Goal: Task Accomplishment & Management: Use online tool/utility

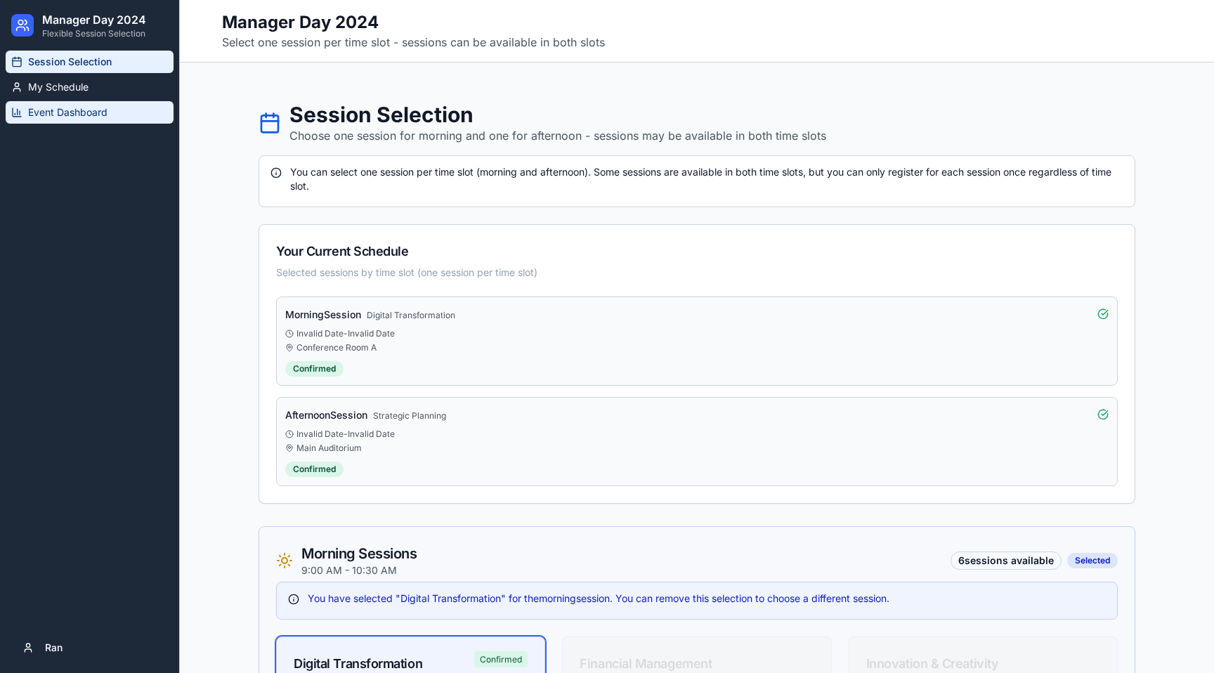
click at [54, 114] on span "Event Dashboard" at bounding box center [67, 112] width 79 height 14
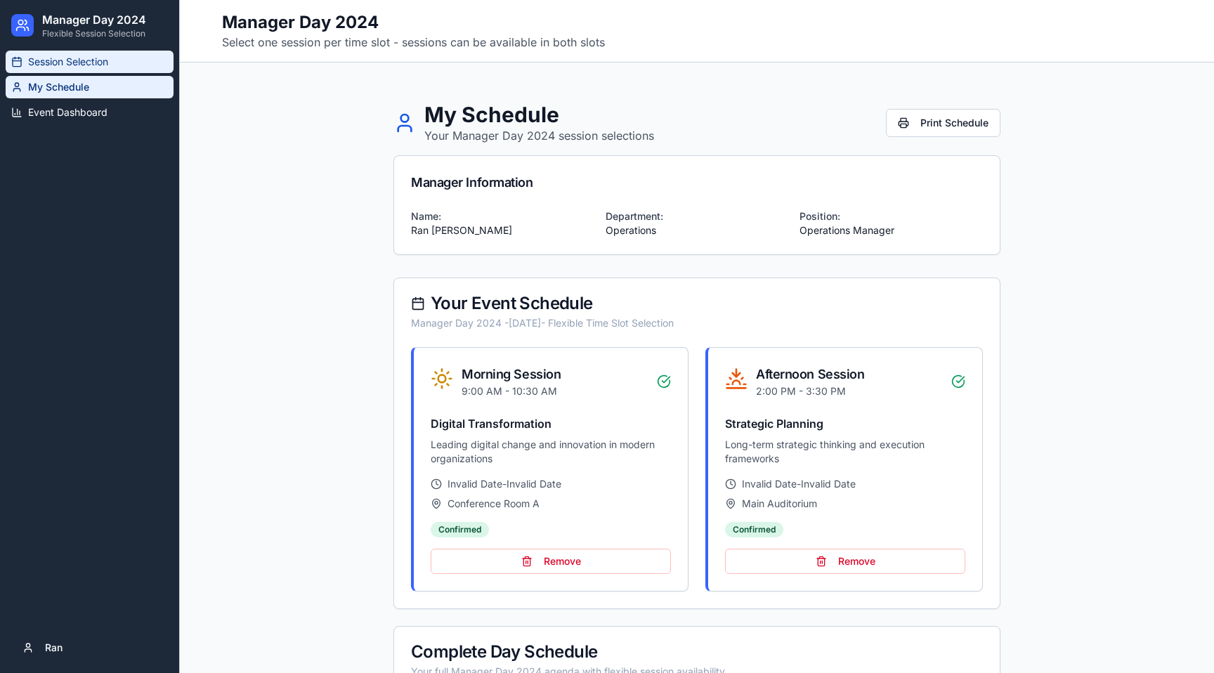
click at [71, 62] on span "Session Selection" at bounding box center [68, 62] width 80 height 14
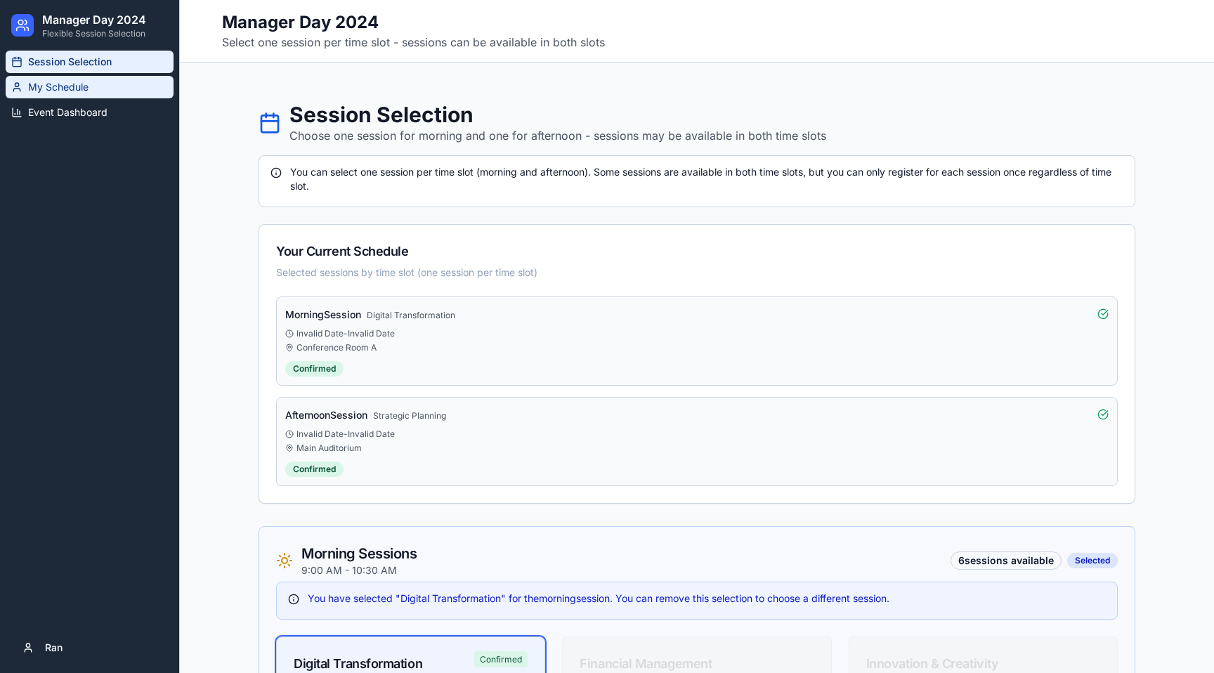
click at [66, 80] on span "My Schedule" at bounding box center [58, 87] width 60 height 14
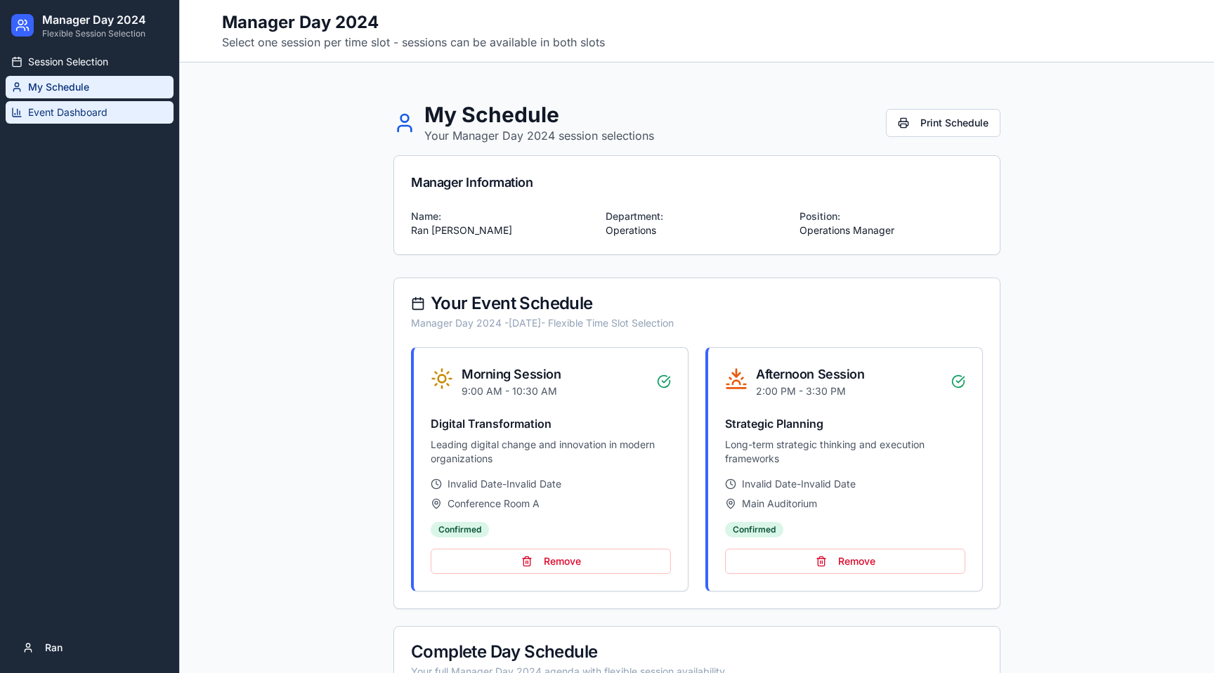
click at [66, 105] on link "Event Dashboard" at bounding box center [90, 112] width 168 height 22
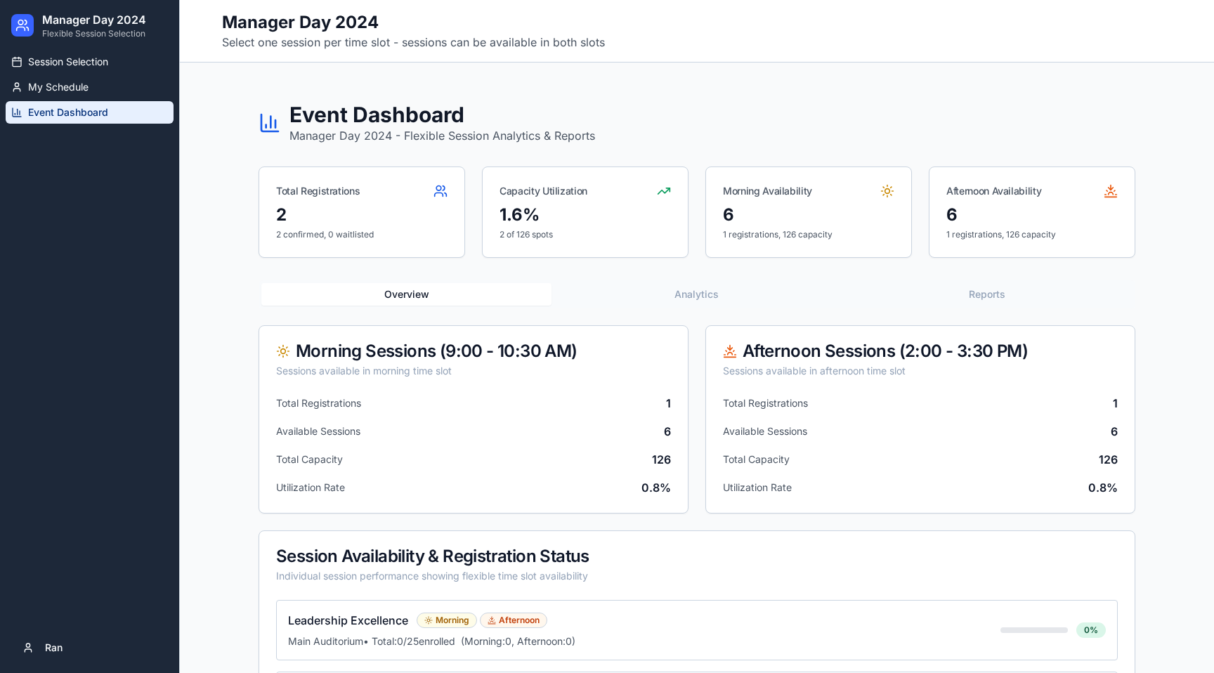
click at [421, 153] on div "Event Dashboard Manager Day 2024 - Flexible Session Analytics & Reports Total R…" at bounding box center [696, 568] width 899 height 979
click at [112, 95] on link "My Schedule" at bounding box center [90, 87] width 168 height 22
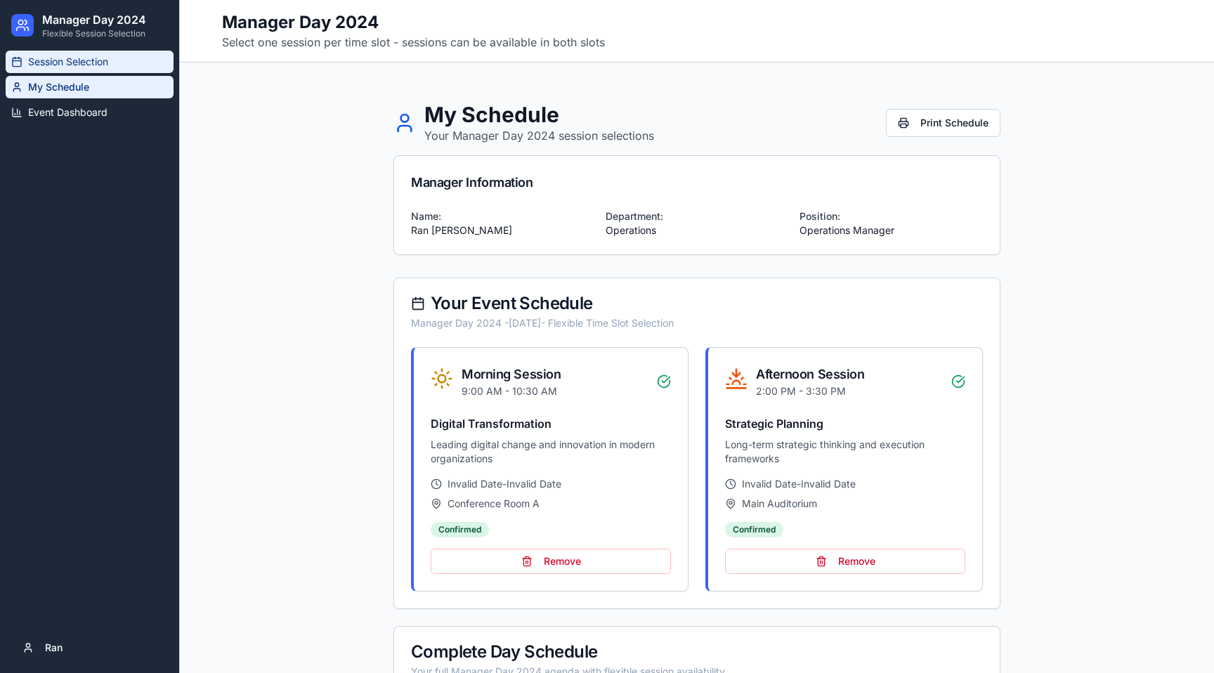
click at [77, 69] on link "Session Selection" at bounding box center [90, 62] width 168 height 22
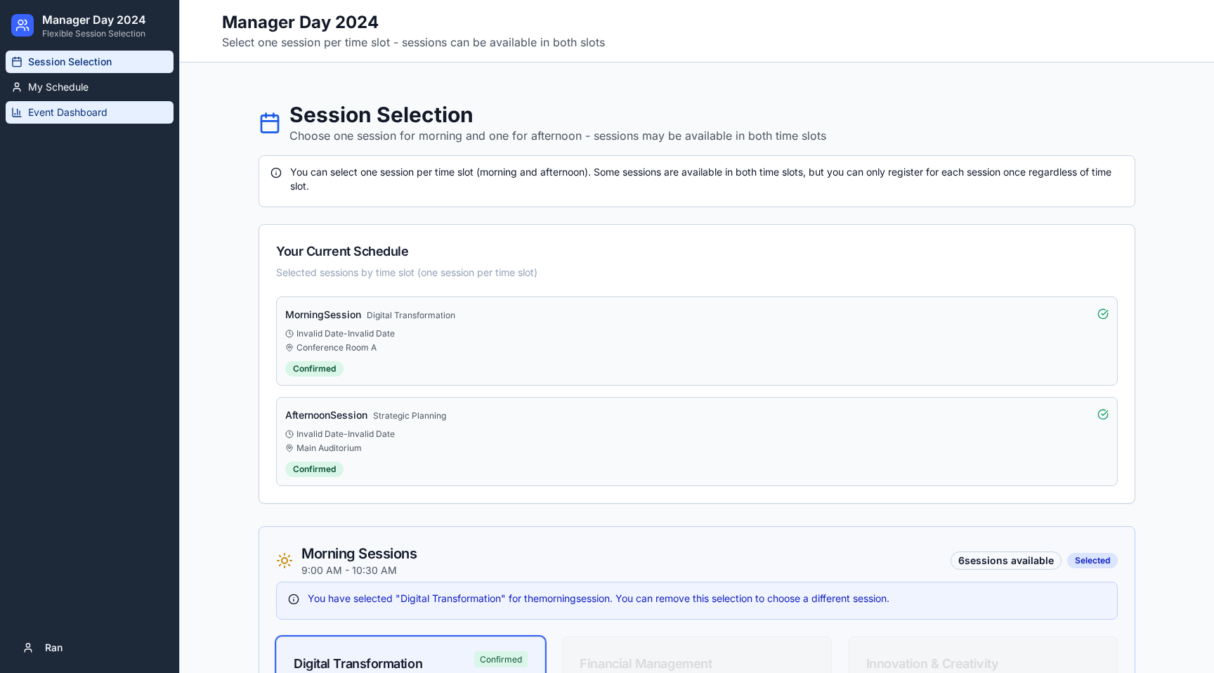
click at [51, 107] on span "Event Dashboard" at bounding box center [67, 112] width 79 height 14
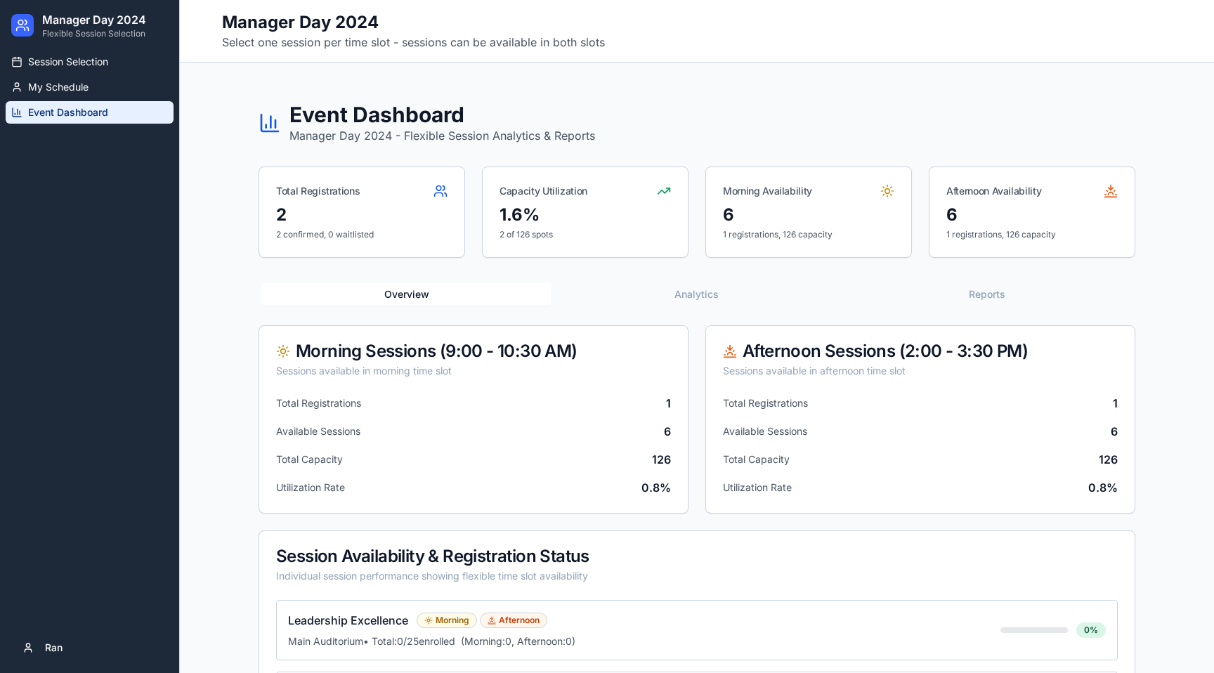
click at [654, 98] on div "Event Dashboard Manager Day 2024 - Flexible Session Analytics & Reports Total R…" at bounding box center [696, 568] width 899 height 979
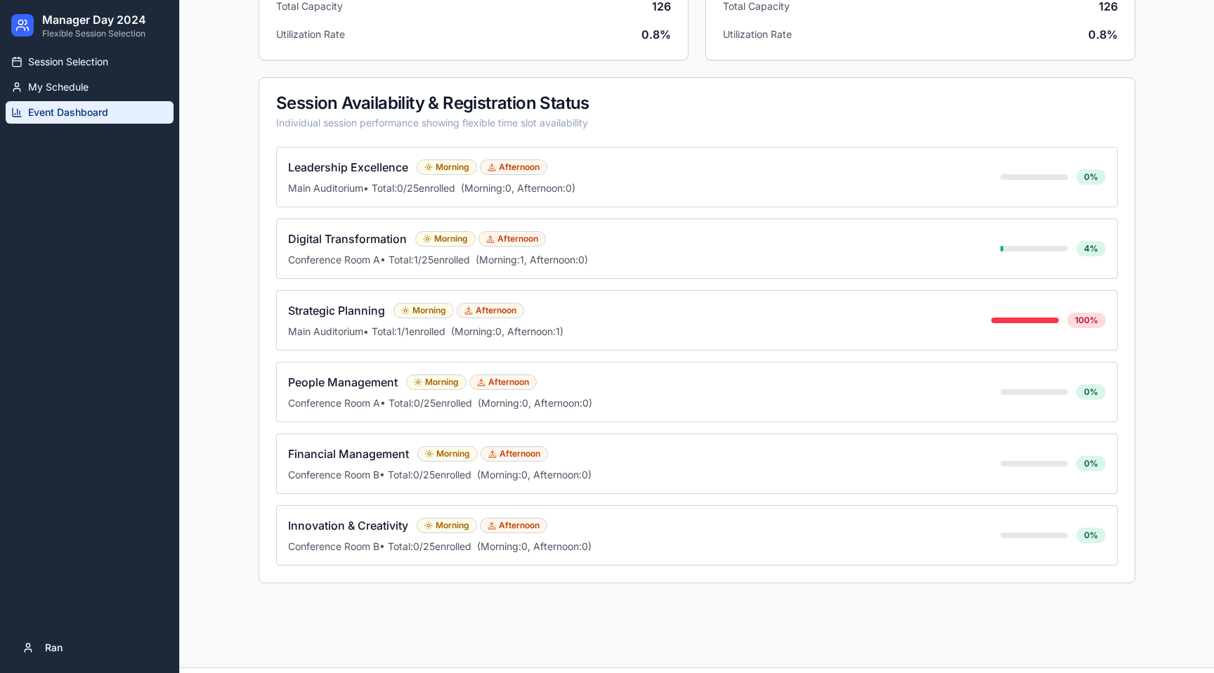
scroll to position [452, 0]
click at [722, 323] on div "Strategic Planning Morning Afternoon Main Auditorium • Total: 1 / 1 enrolled (M…" at bounding box center [639, 322] width 703 height 37
click at [578, 261] on span "(Morning: 1 , Afternoon: 0 )" at bounding box center [532, 261] width 112 height 12
click at [576, 181] on div "Leadership Excellence Morning Afternoon Main Auditorium • Total: 0 / 25 enrolle…" at bounding box center [644, 178] width 712 height 37
click at [572, 93] on div "Session Availability & Registration Status Individual session performance showi…" at bounding box center [696, 113] width 875 height 69
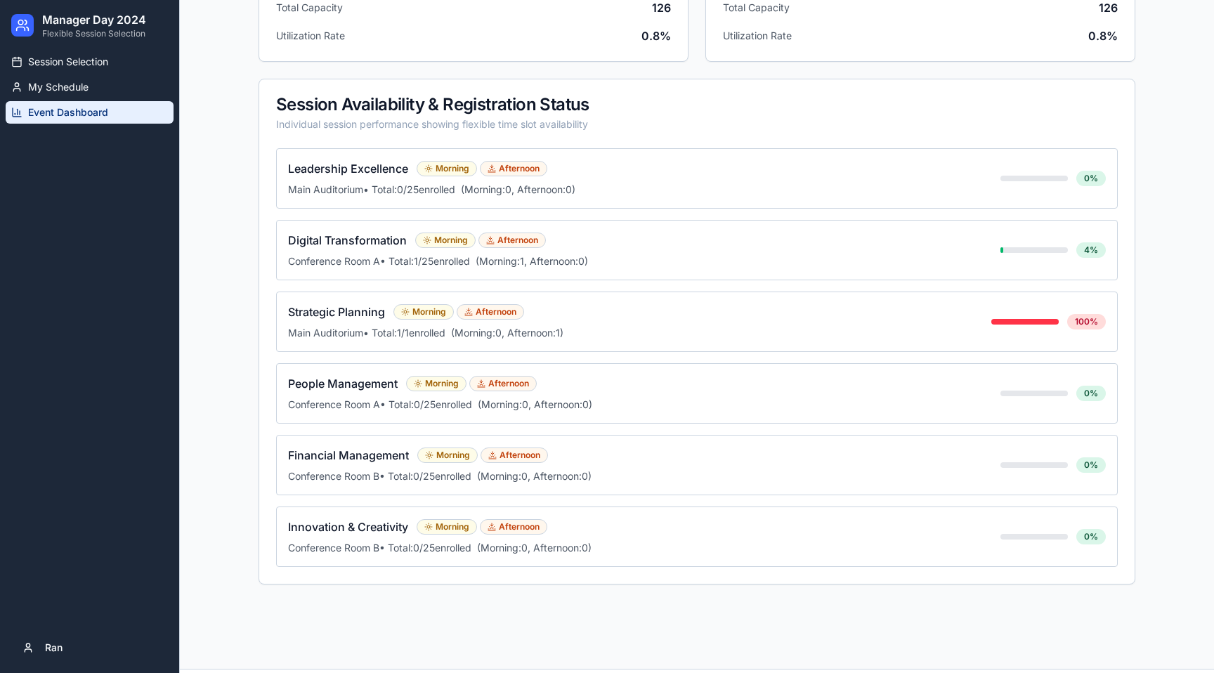
scroll to position [0, 0]
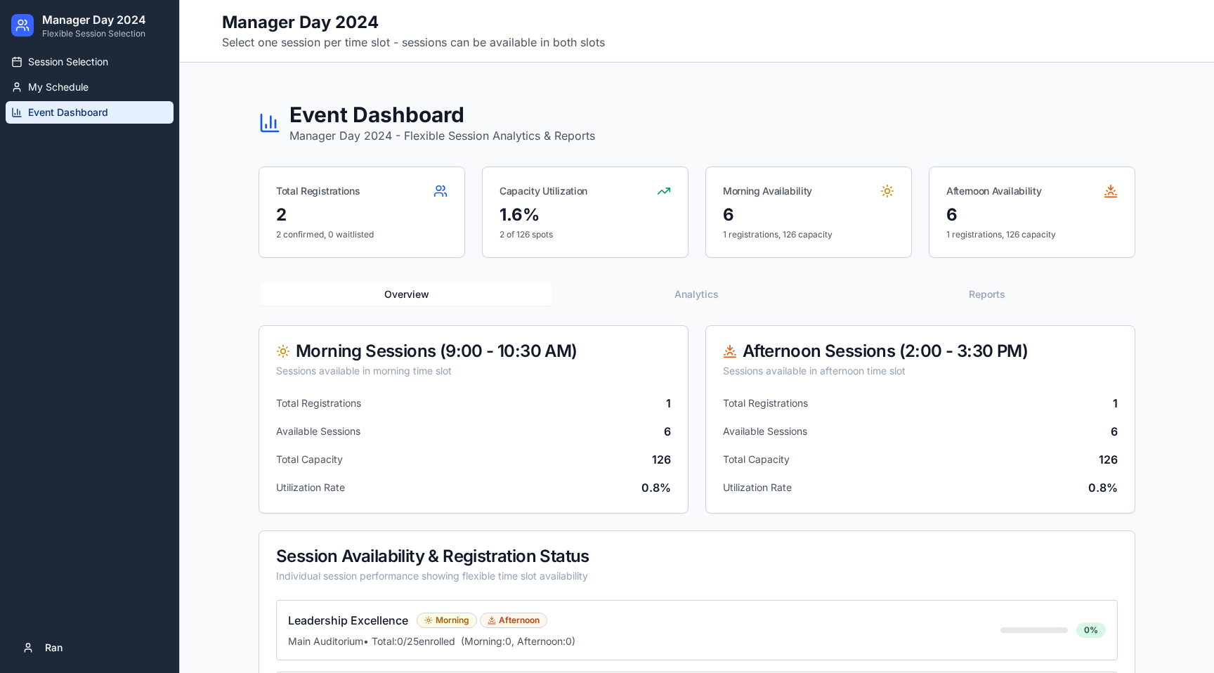
click at [434, 297] on button "Overview" at bounding box center [406, 294] width 290 height 22
click at [715, 297] on button "Analytics" at bounding box center [697, 294] width 290 height 22
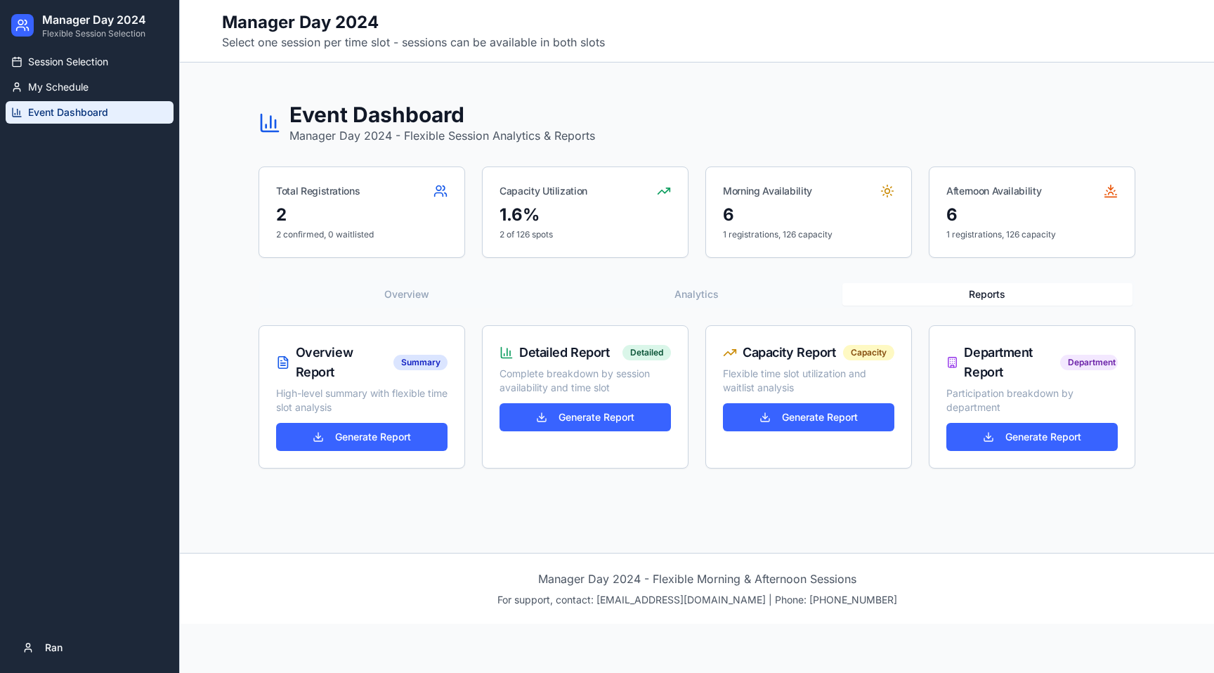
click at [994, 287] on button "Reports" at bounding box center [987, 294] width 290 height 22
click at [431, 248] on div "2 2 confirmed, 0 waitlisted" at bounding box center [361, 230] width 205 height 53
click at [694, 286] on button "Analytics" at bounding box center [697, 294] width 290 height 22
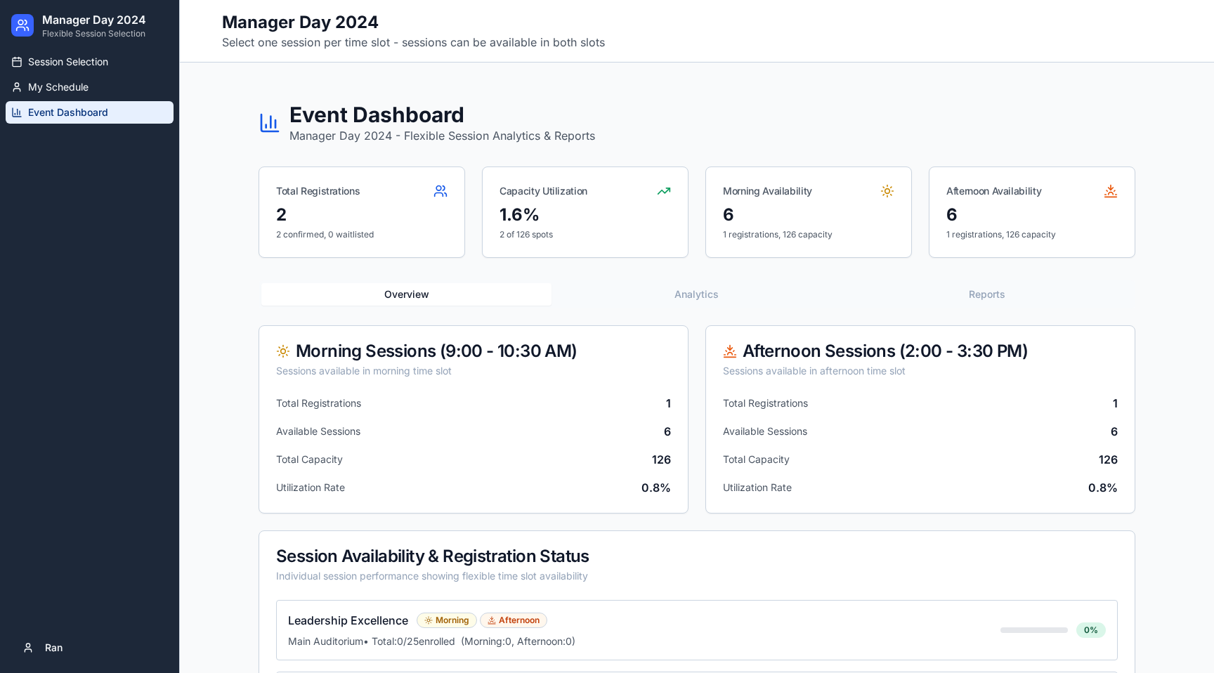
click at [396, 298] on button "Overview" at bounding box center [406, 294] width 290 height 22
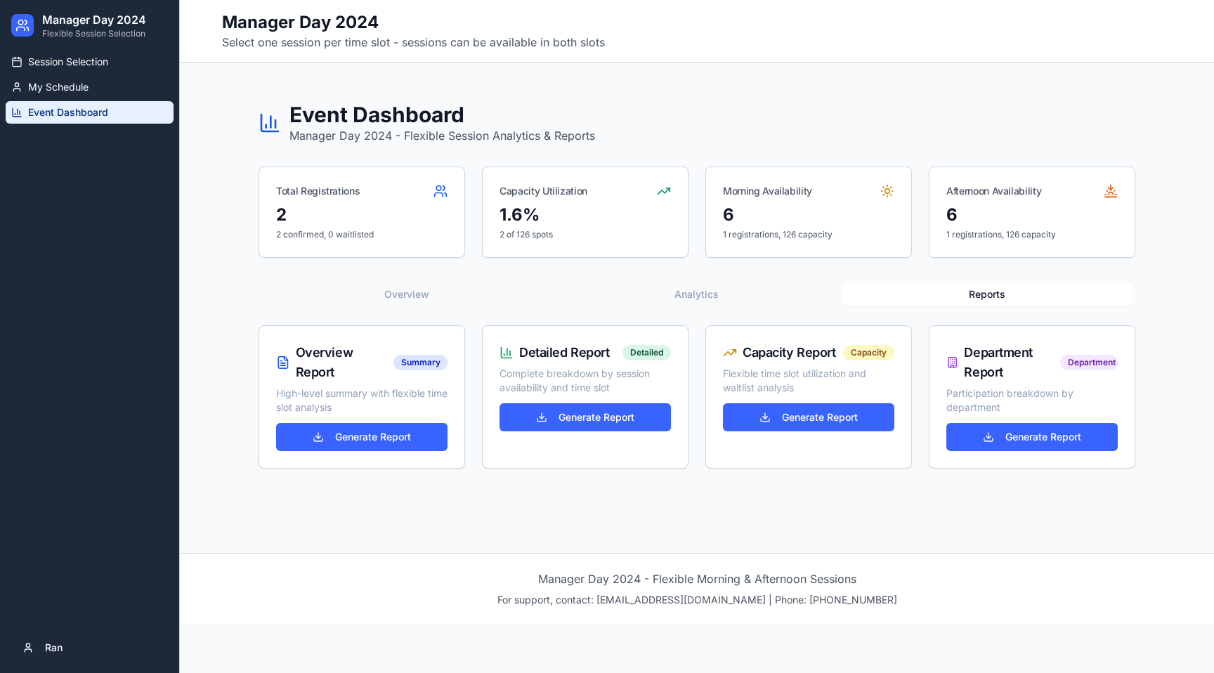
click at [1033, 299] on button "Reports" at bounding box center [987, 294] width 290 height 22
click at [351, 436] on button "Generate Report" at bounding box center [361, 437] width 171 height 28
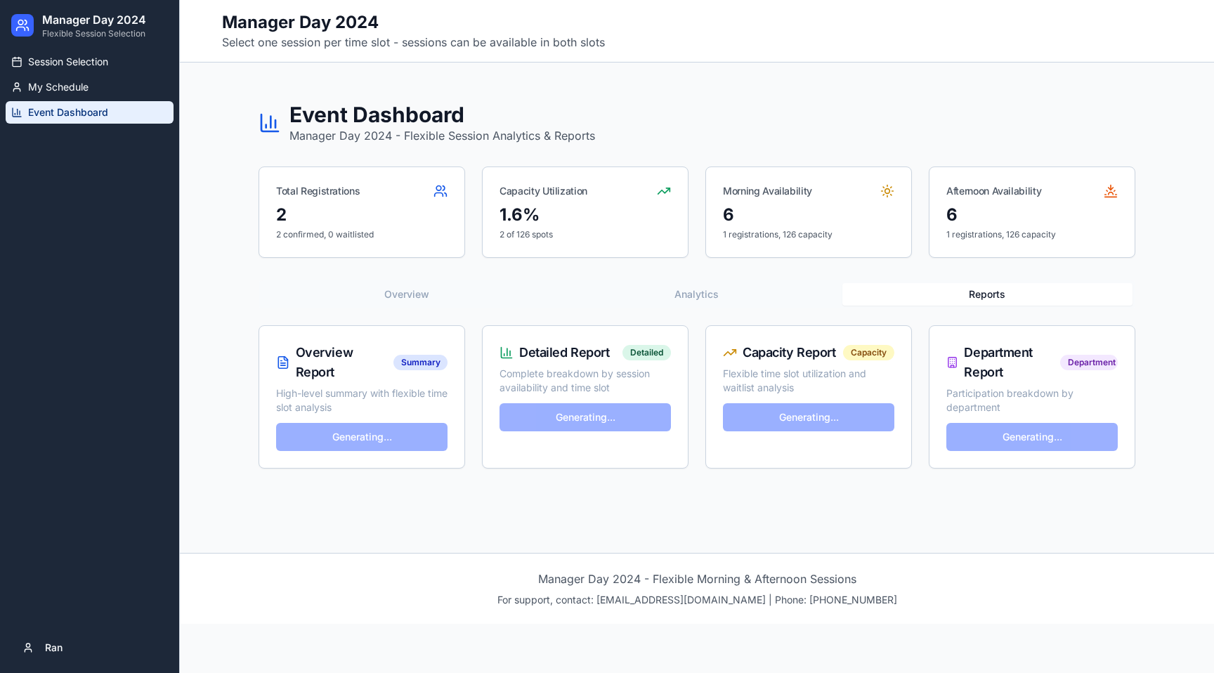
click at [1083, 181] on div "Afternoon Availability" at bounding box center [1032, 185] width 205 height 37
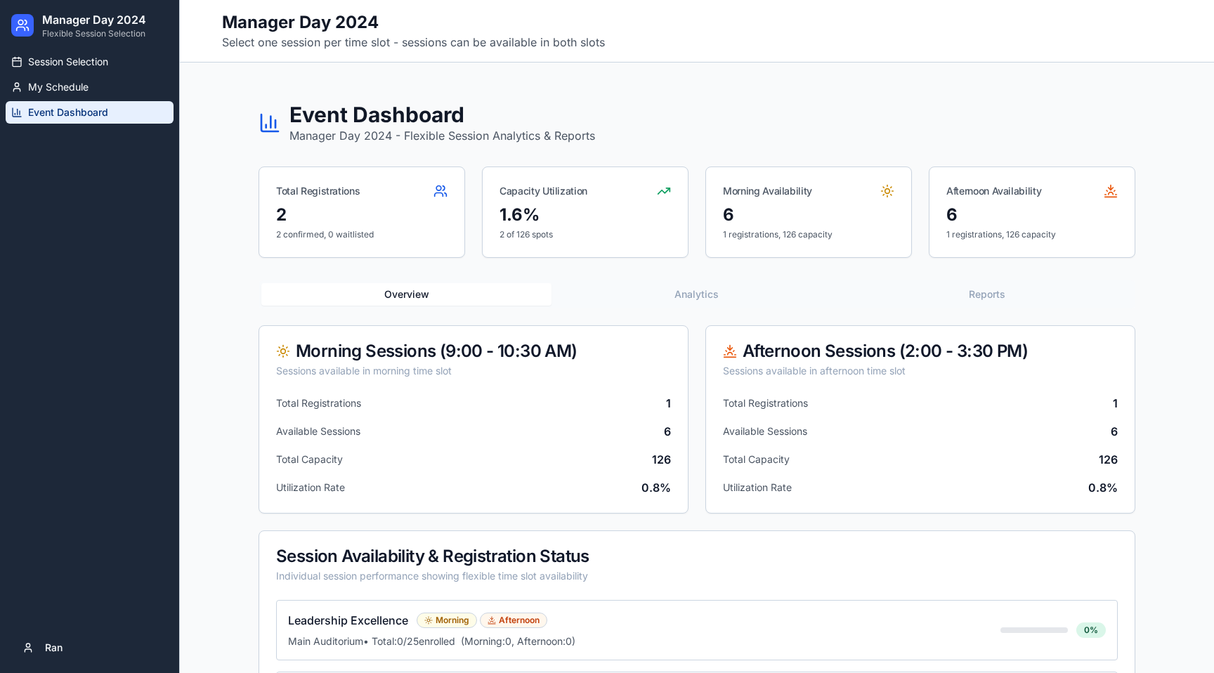
click at [42, 105] on link "Event Dashboard" at bounding box center [90, 112] width 168 height 22
click at [44, 96] on link "My Schedule" at bounding box center [90, 87] width 168 height 22
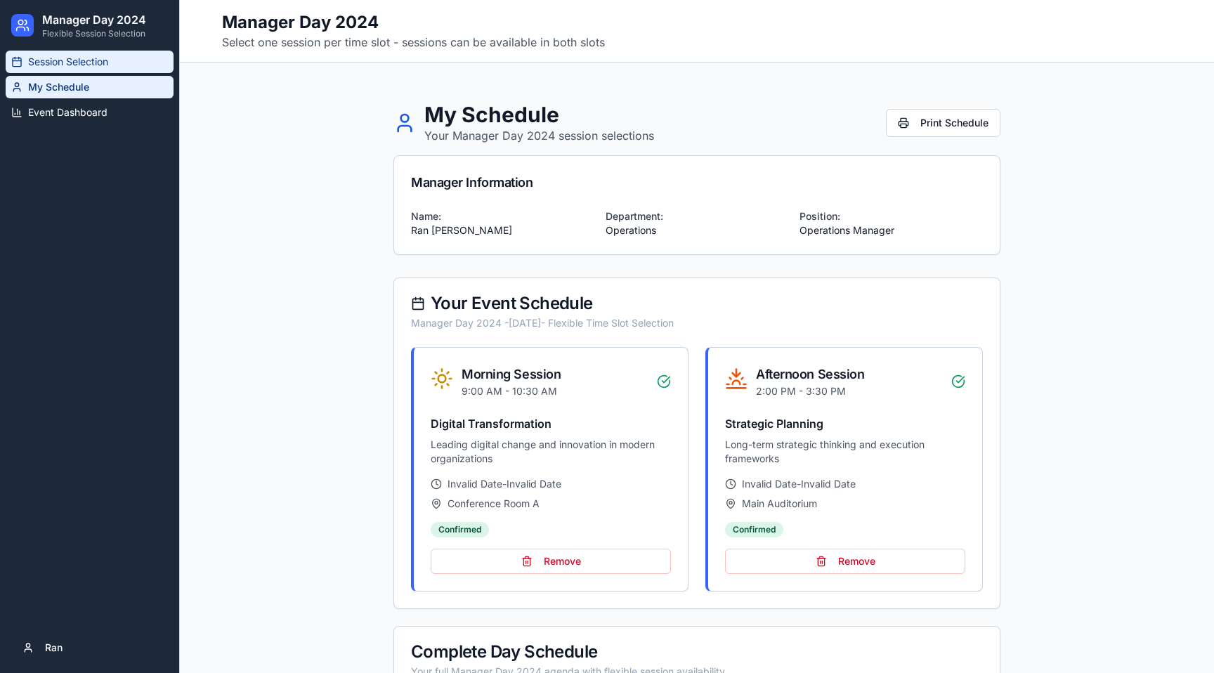
click at [46, 60] on span "Session Selection" at bounding box center [68, 62] width 80 height 14
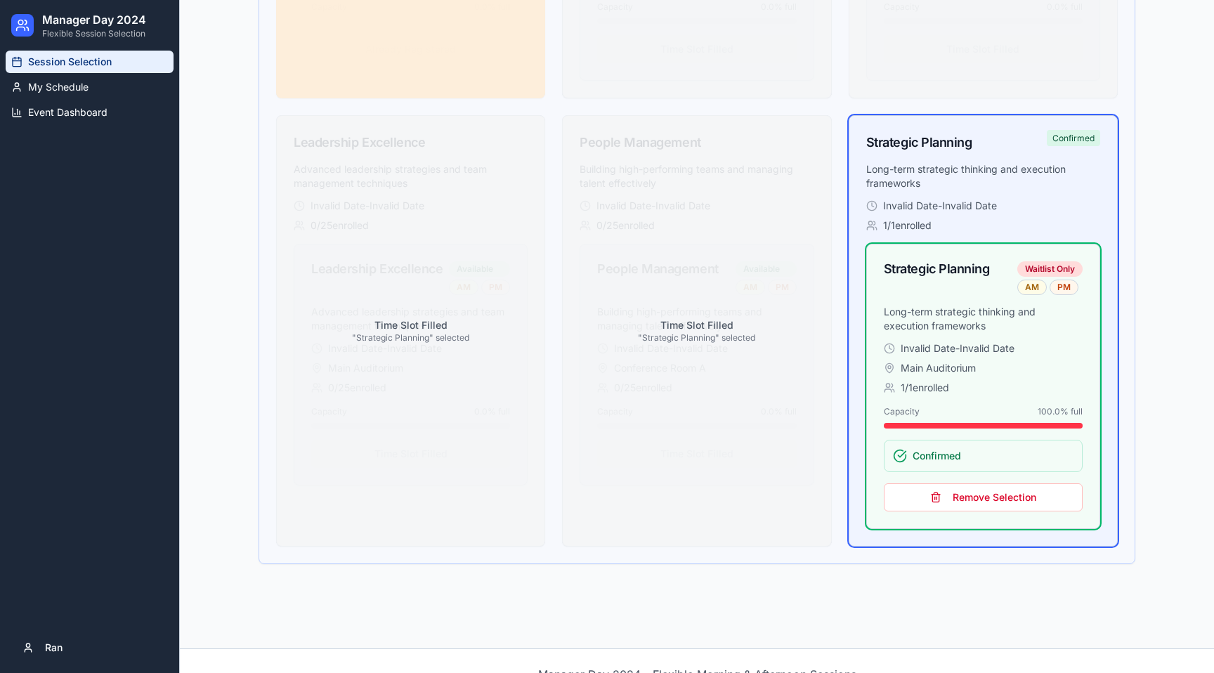
scroll to position [1958, 0]
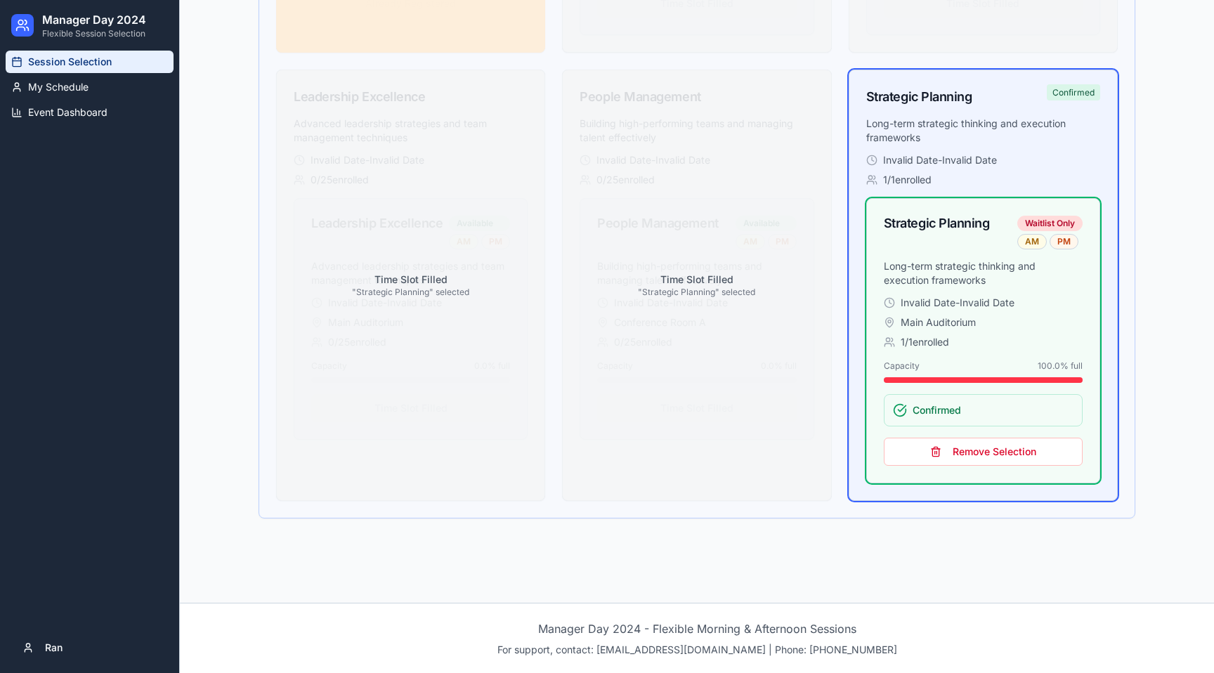
click at [73, 65] on span "Session Selection" at bounding box center [70, 62] width 84 height 14
click at [73, 79] on link "My Schedule" at bounding box center [90, 87] width 168 height 22
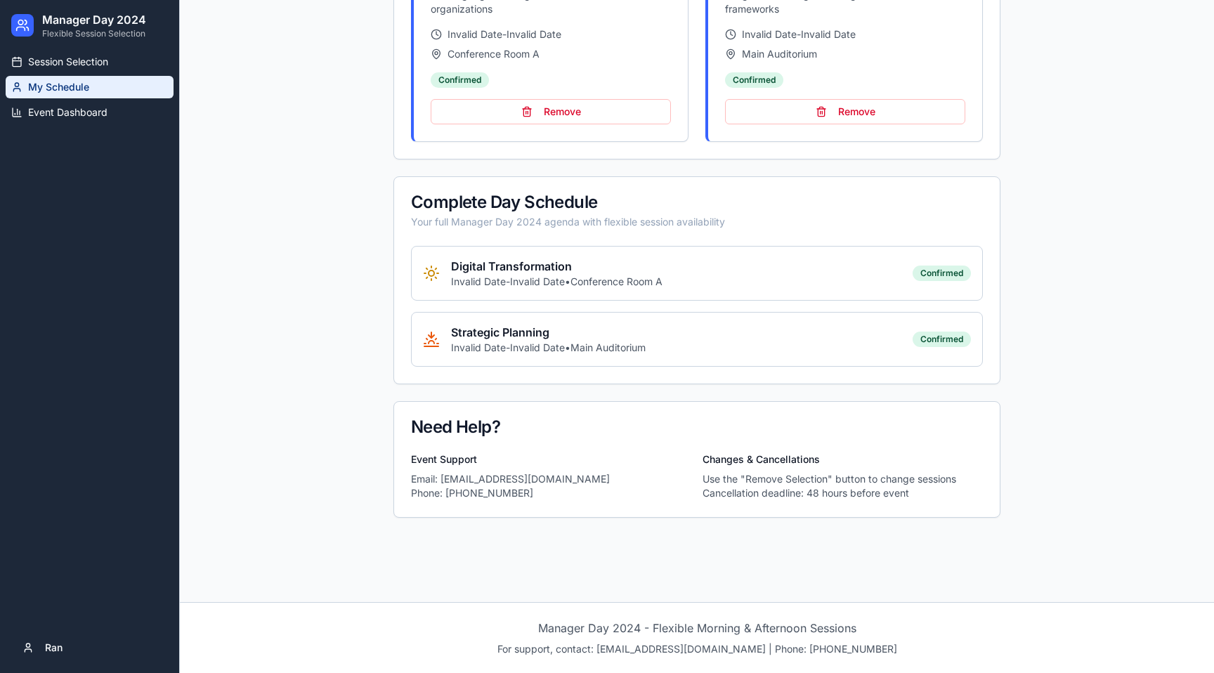
scroll to position [450, 0]
click at [88, 116] on span "Event Dashboard" at bounding box center [67, 112] width 79 height 14
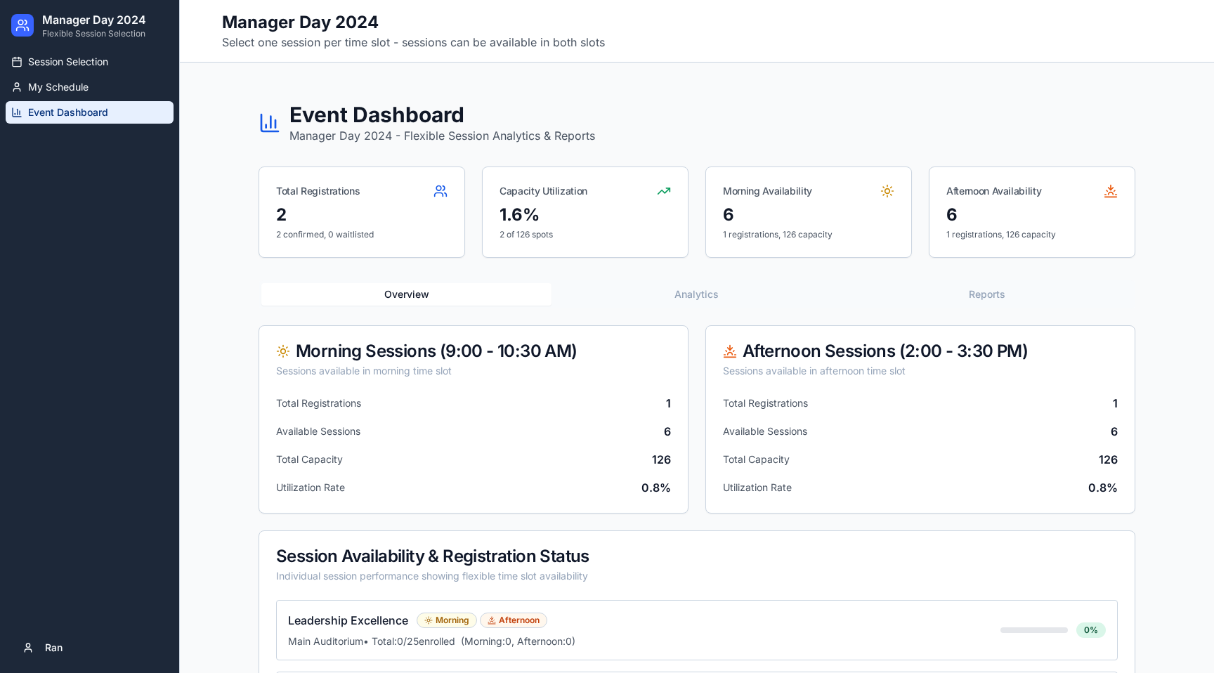
click at [972, 297] on button "Reports" at bounding box center [987, 294] width 290 height 22
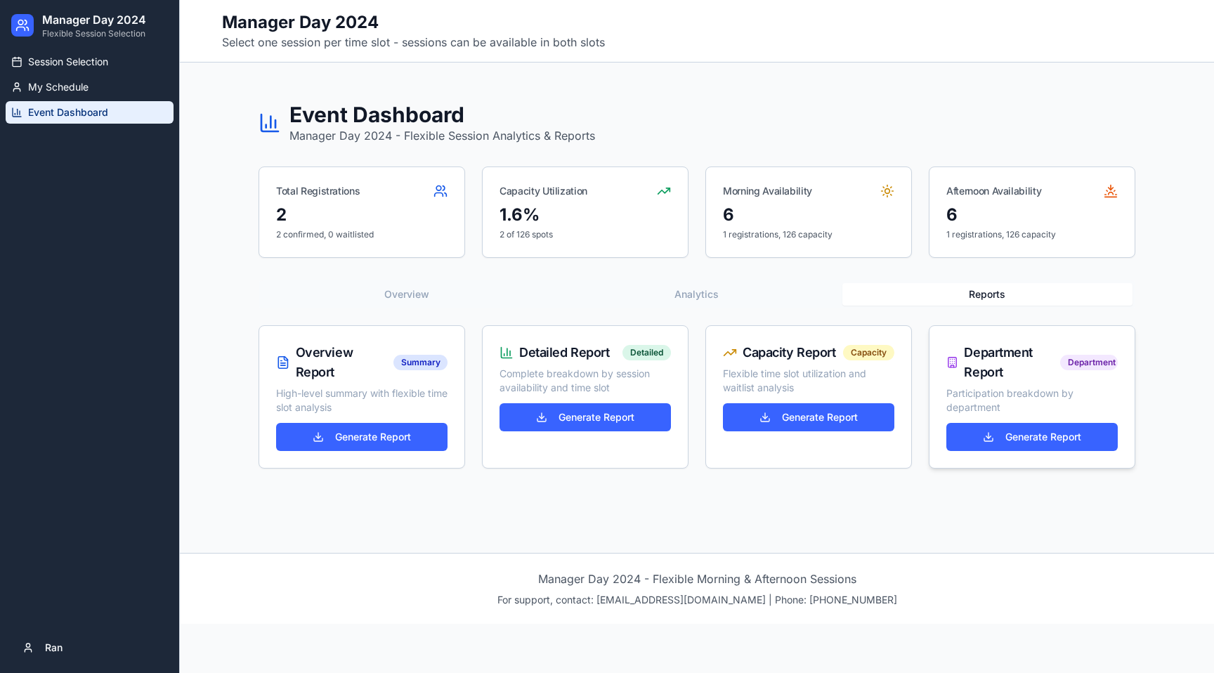
click at [1092, 371] on div "Department Report Department" at bounding box center [1031, 362] width 171 height 39
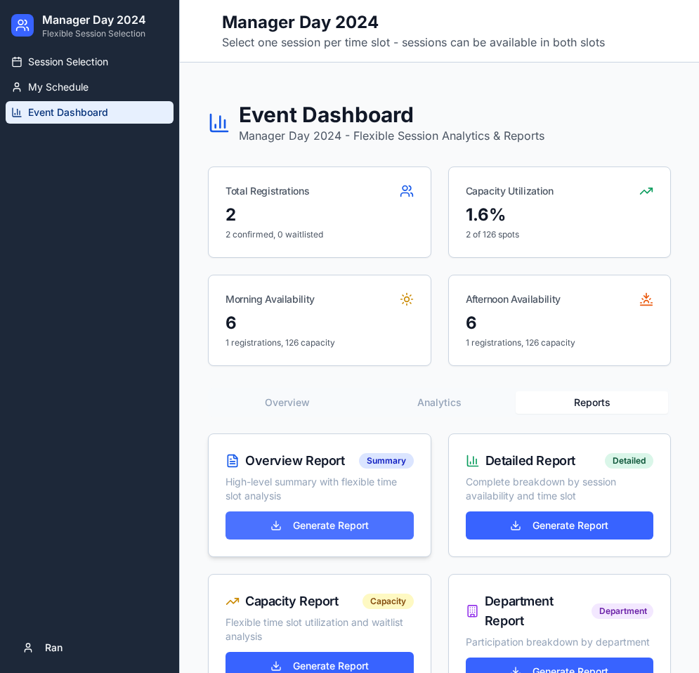
click at [350, 526] on button "Generate Report" at bounding box center [320, 526] width 188 height 28
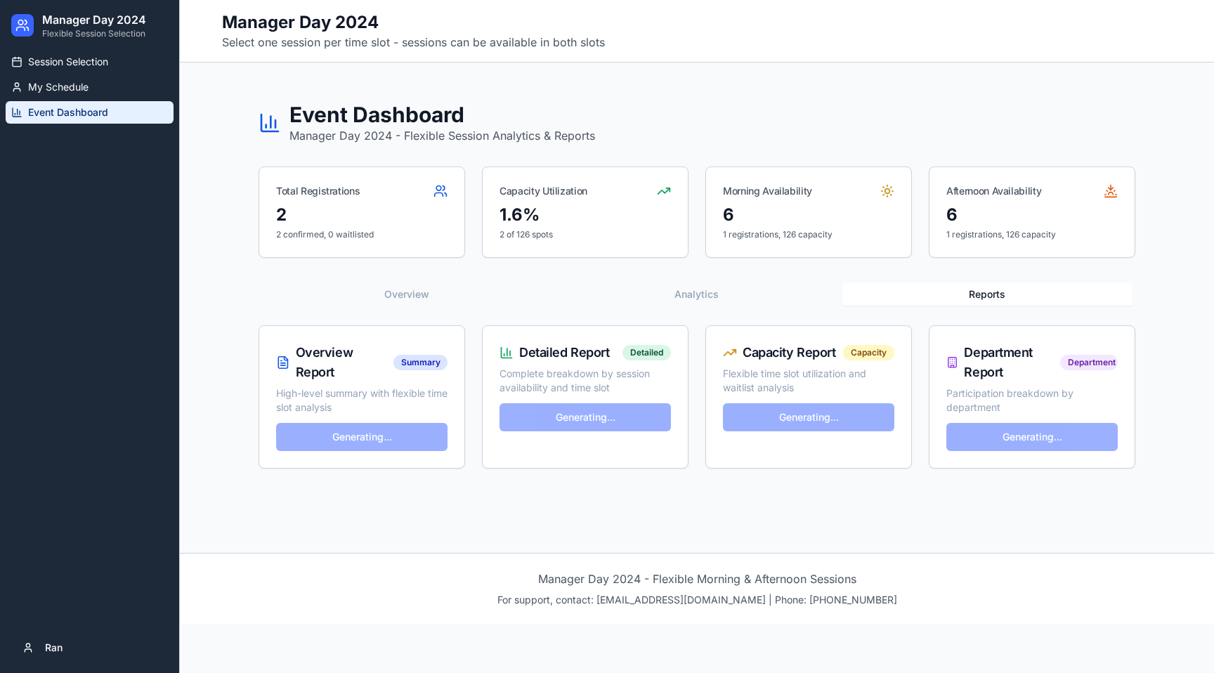
click at [72, 73] on ul "Session Selection My Schedule Event Dashboard" at bounding box center [90, 87] width 168 height 73
click at [71, 77] on link "My Schedule" at bounding box center [90, 87] width 168 height 22
